Goal: Navigation & Orientation: Find specific page/section

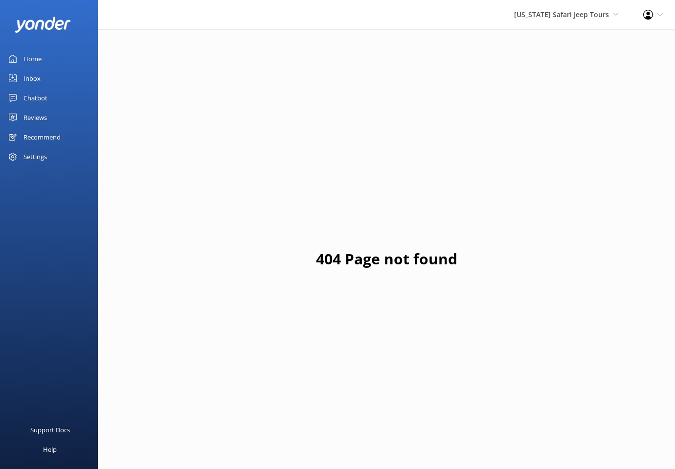
click at [30, 61] on div "Home" at bounding box center [32, 59] width 18 height 20
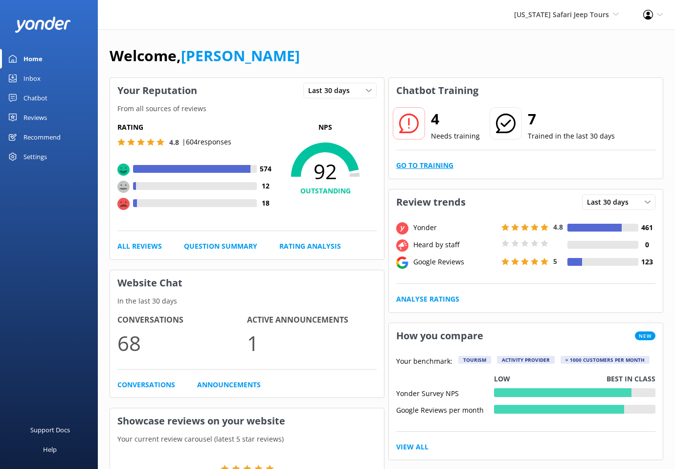
click at [415, 168] on link "Go to Training" at bounding box center [424, 165] width 57 height 11
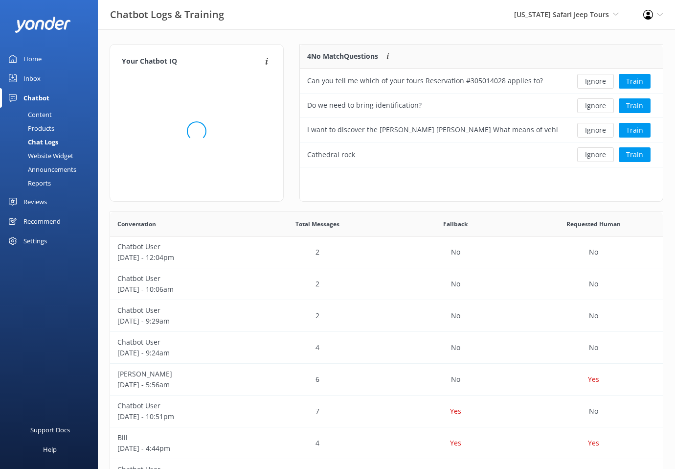
scroll to position [343, 553]
